Goal: Check status: Check status

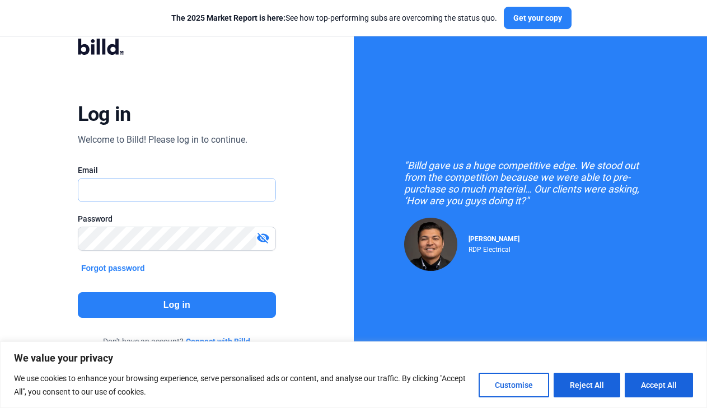
type input "[EMAIL_ADDRESS][DOMAIN_NAME]"
click at [166, 309] on button "Log in" at bounding box center [177, 305] width 198 height 26
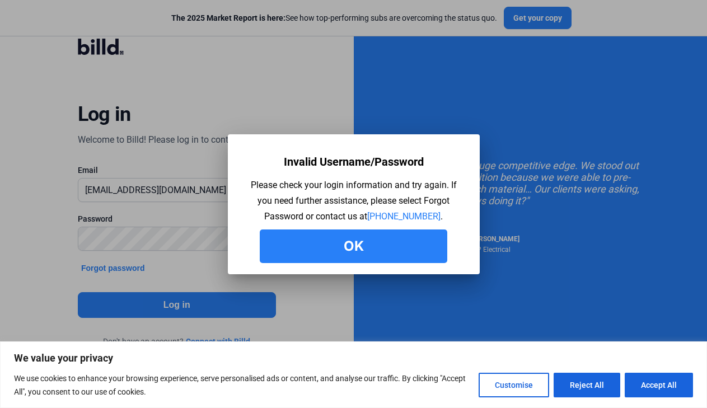
click at [305, 242] on button "Ok" at bounding box center [354, 247] width 188 height 34
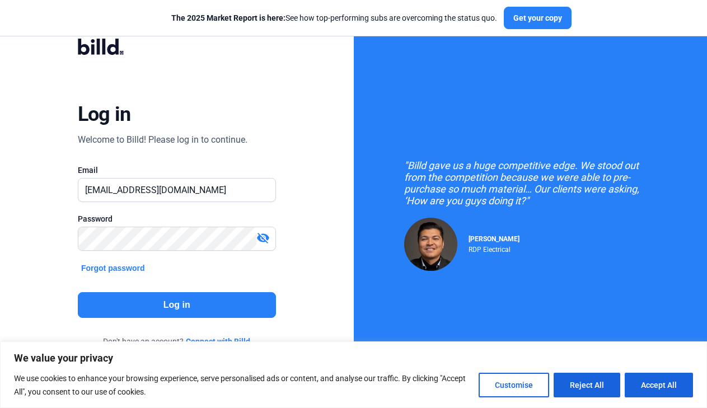
click at [274, 242] on div "visibility_off" at bounding box center [265, 239] width 19 height 16
click at [197, 309] on button "Log in" at bounding box center [177, 305] width 198 height 26
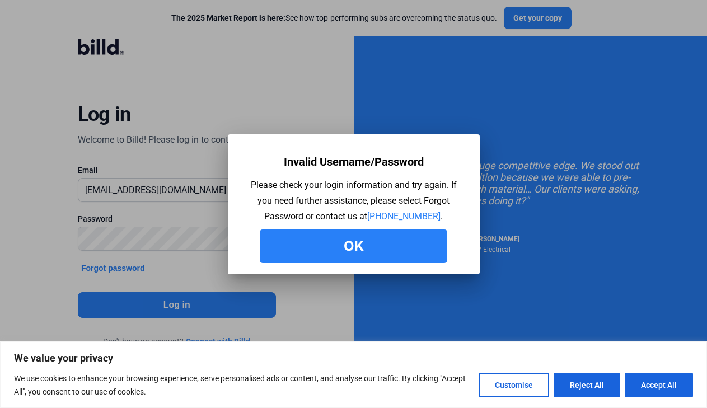
click at [311, 250] on button "Ok" at bounding box center [354, 247] width 188 height 34
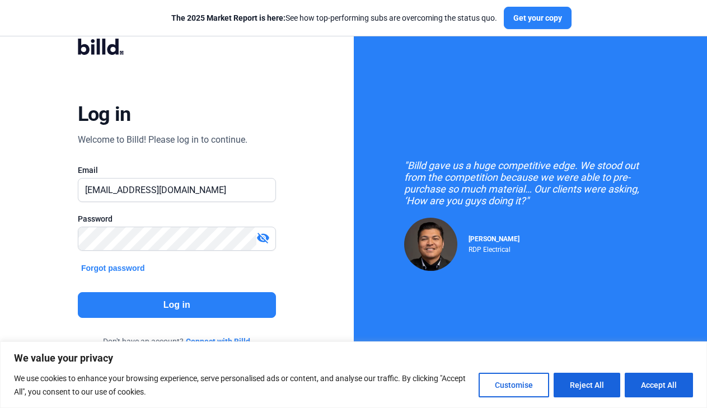
click at [262, 161] on div "Log in Welcome to Billd! Please log in to continue. Email [EMAIL_ADDRESS][DOMAI…" at bounding box center [176, 201] width 255 height 353
click at [268, 230] on div "visibility_off" at bounding box center [177, 239] width 198 height 24
click at [270, 237] on div "visibility_off" at bounding box center [265, 239] width 19 height 16
click at [270, 306] on button "Log in" at bounding box center [177, 305] width 198 height 26
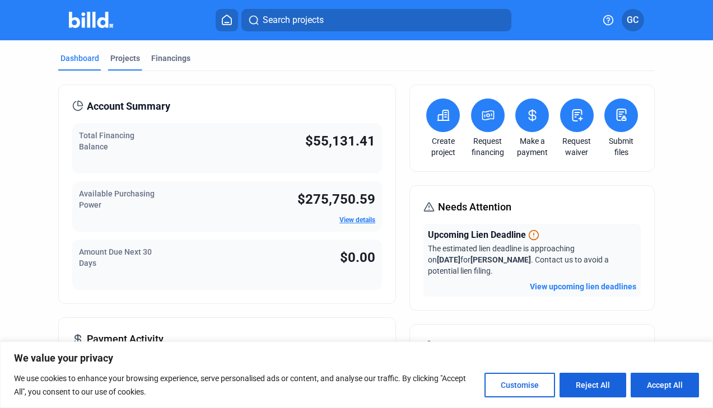
click at [110, 63] on div "Projects" at bounding box center [125, 58] width 30 height 11
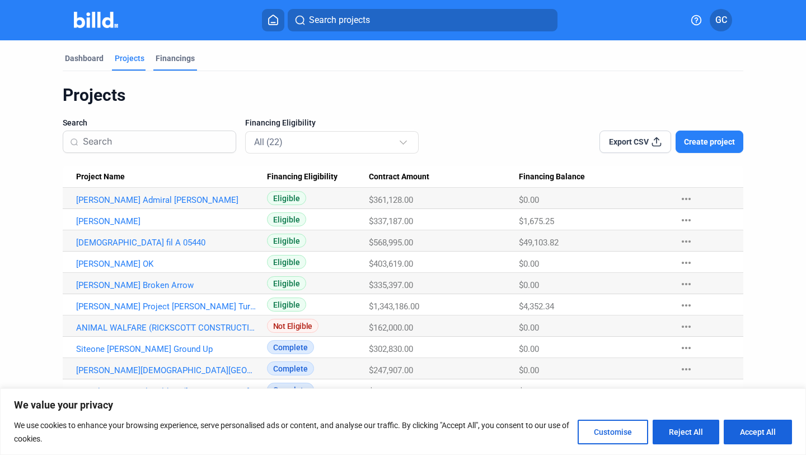
click at [168, 62] on div "Financings" at bounding box center [175, 58] width 39 height 11
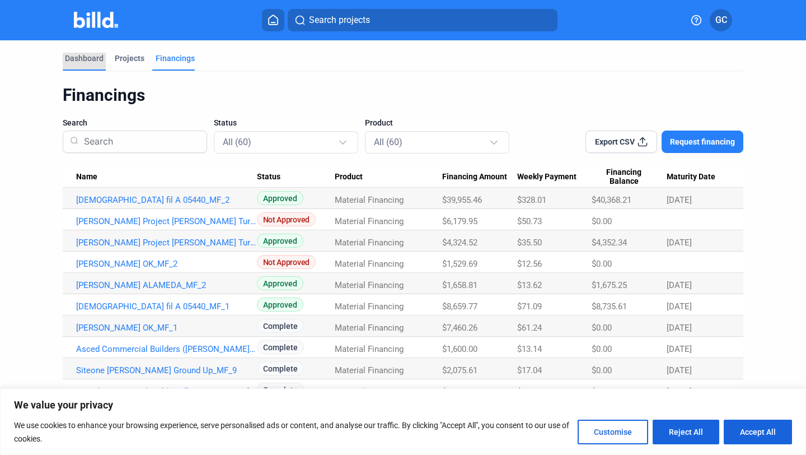
click at [85, 56] on div "Dashboard" at bounding box center [84, 58] width 39 height 11
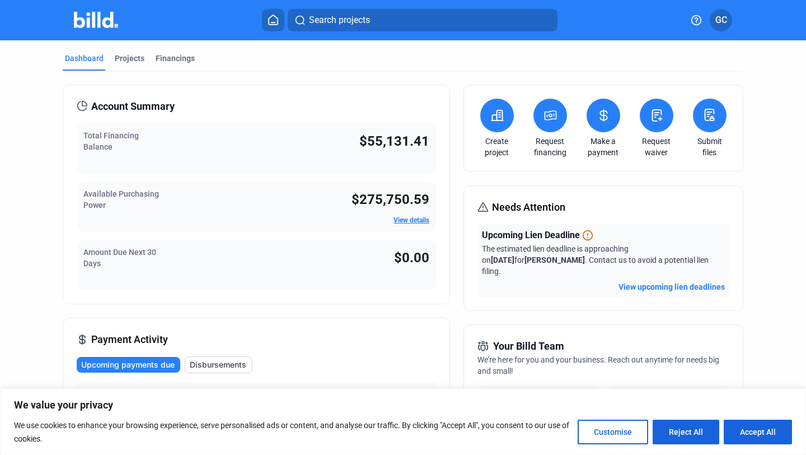
click at [183, 150] on div "Total Financing Balance" at bounding box center [133, 148] width 101 height 37
click at [382, 143] on span "$55,131.41" at bounding box center [394, 141] width 70 height 16
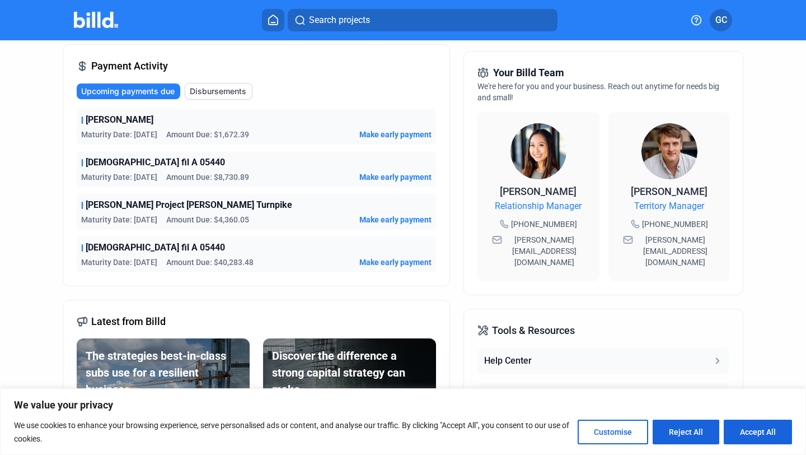
scroll to position [273, 0]
click at [211, 92] on span "Disbursements" at bounding box center [218, 91] width 57 height 11
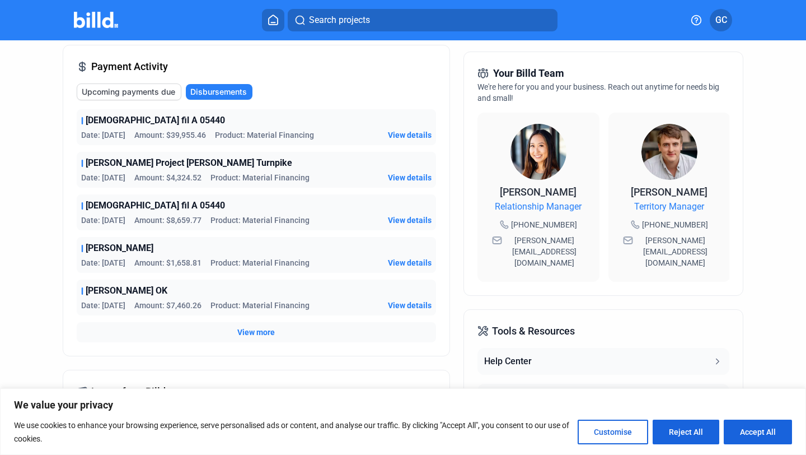
click at [146, 86] on button "Upcoming payments due" at bounding box center [129, 91] width 105 height 17
